Goal: Browse casually

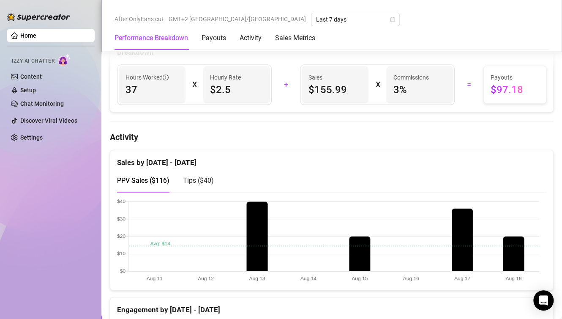
scroll to position [338, 0]
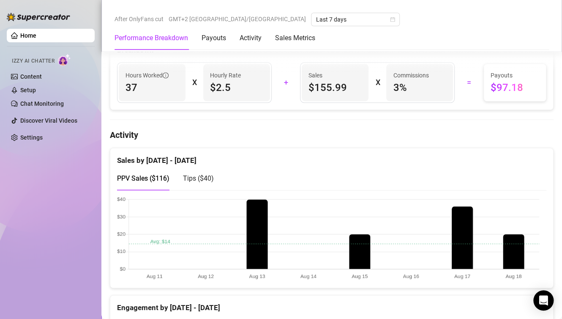
click at [523, 252] on canvas at bounding box center [328, 238] width 422 height 84
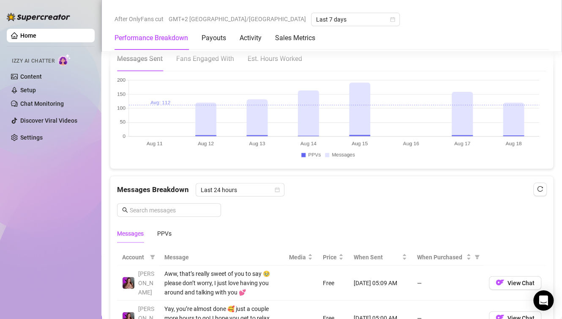
scroll to position [634, 0]
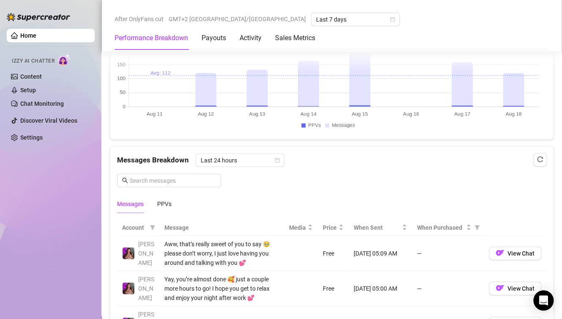
click at [519, 80] on canvas at bounding box center [328, 89] width 422 height 84
